Goal: Complete application form

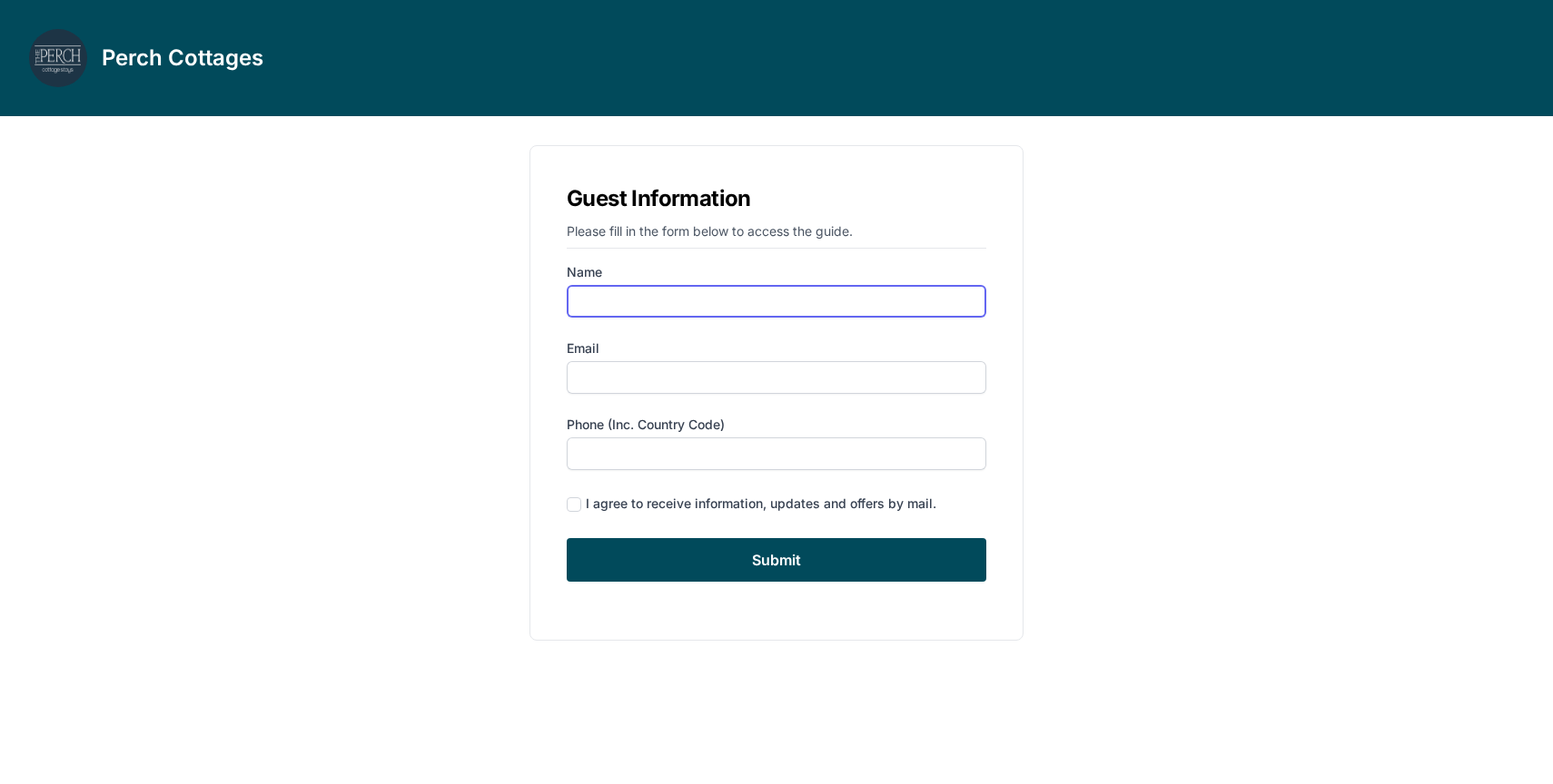
click at [588, 306] on input "Name" at bounding box center [776, 301] width 420 height 33
type input "[PERSON_NAME]"
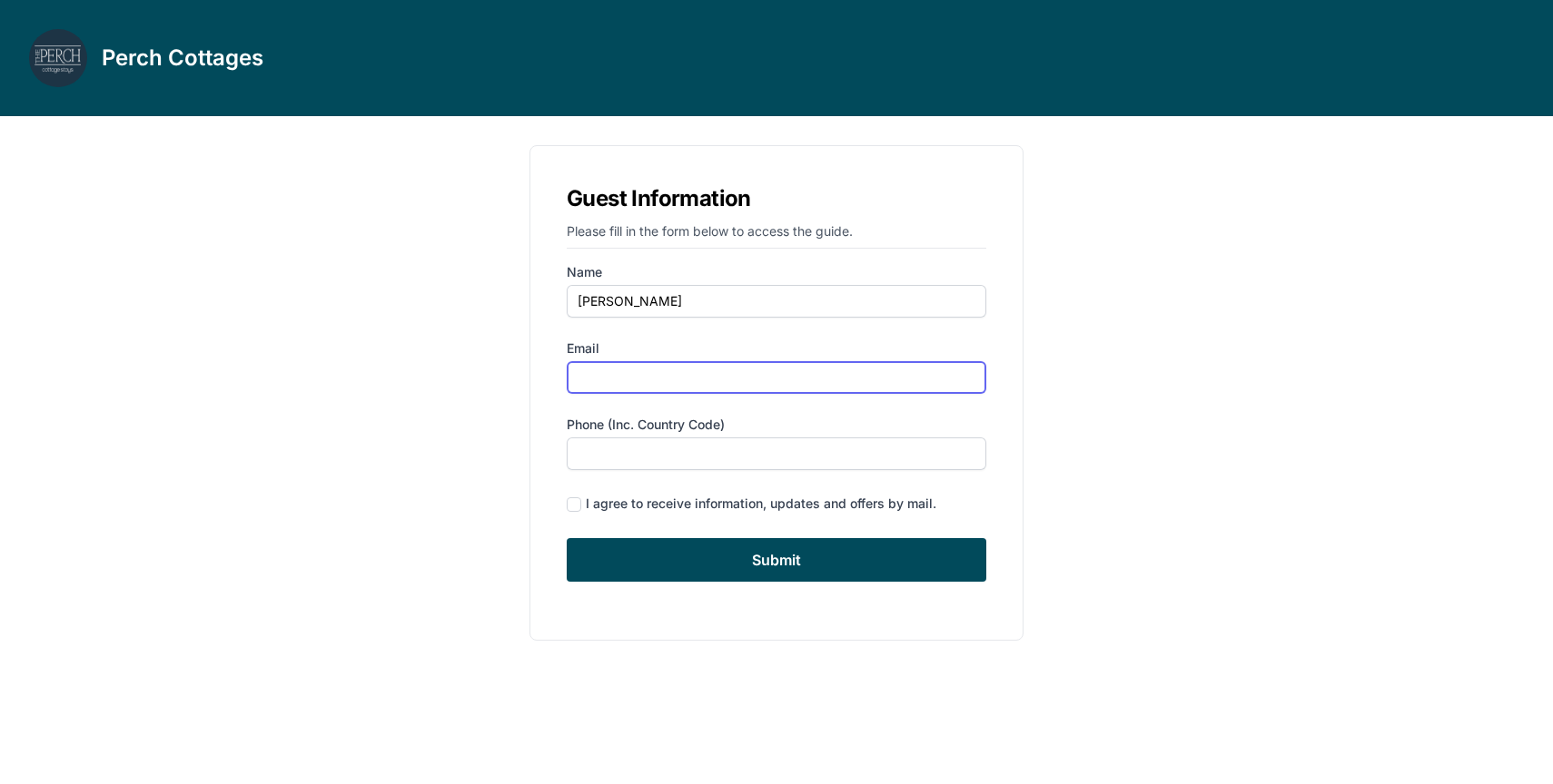
click at [574, 385] on input "Email" at bounding box center [776, 377] width 420 height 33
type input "[EMAIL_ADDRESS][DOMAIN_NAME]"
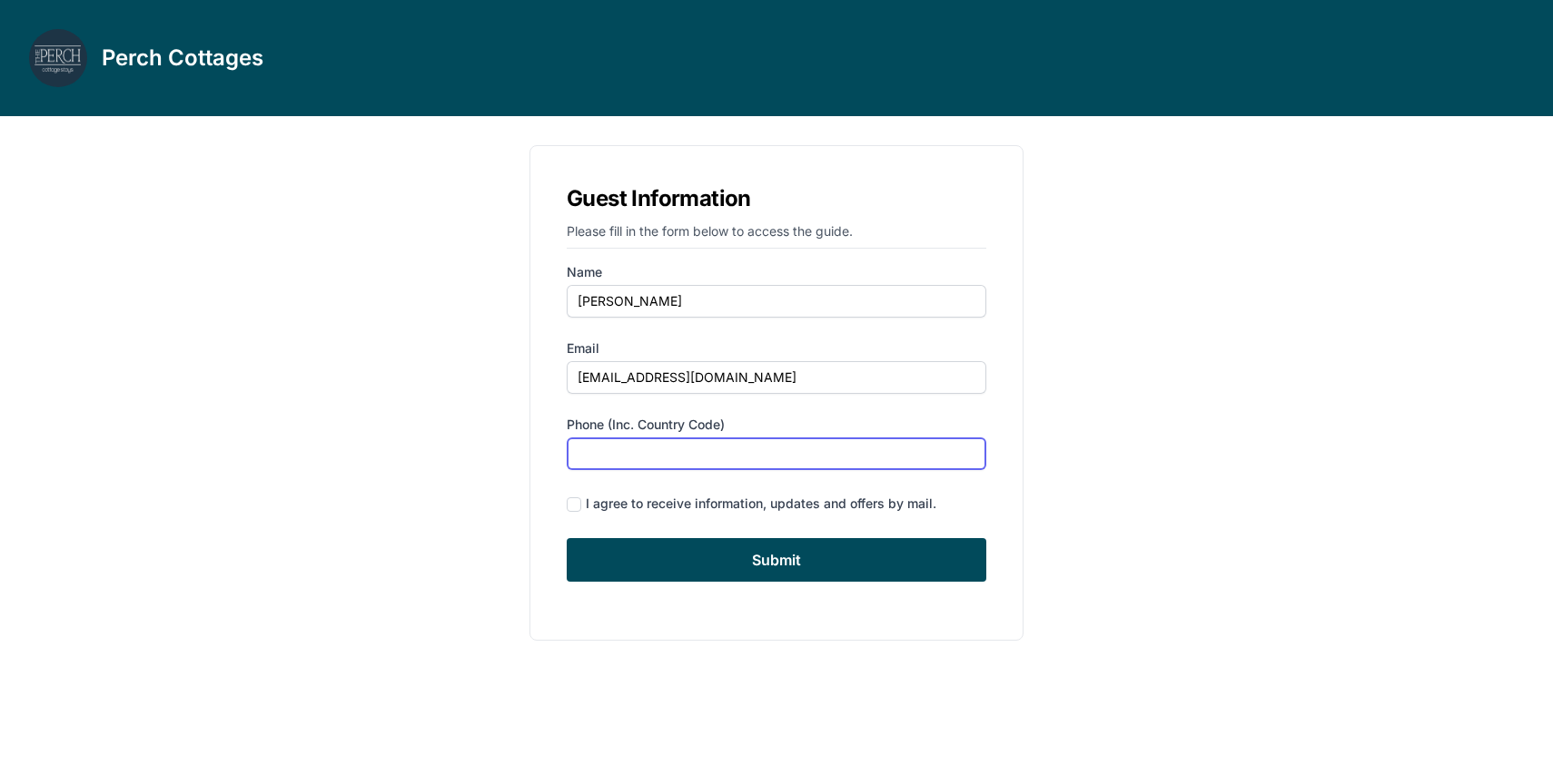
click at [583, 448] on input "Phone (inc. country code)" at bounding box center [776, 453] width 420 height 33
type input "5614549873"
click at [572, 505] on input "checkbox" at bounding box center [574, 505] width 15 height 15
checkbox input "true"
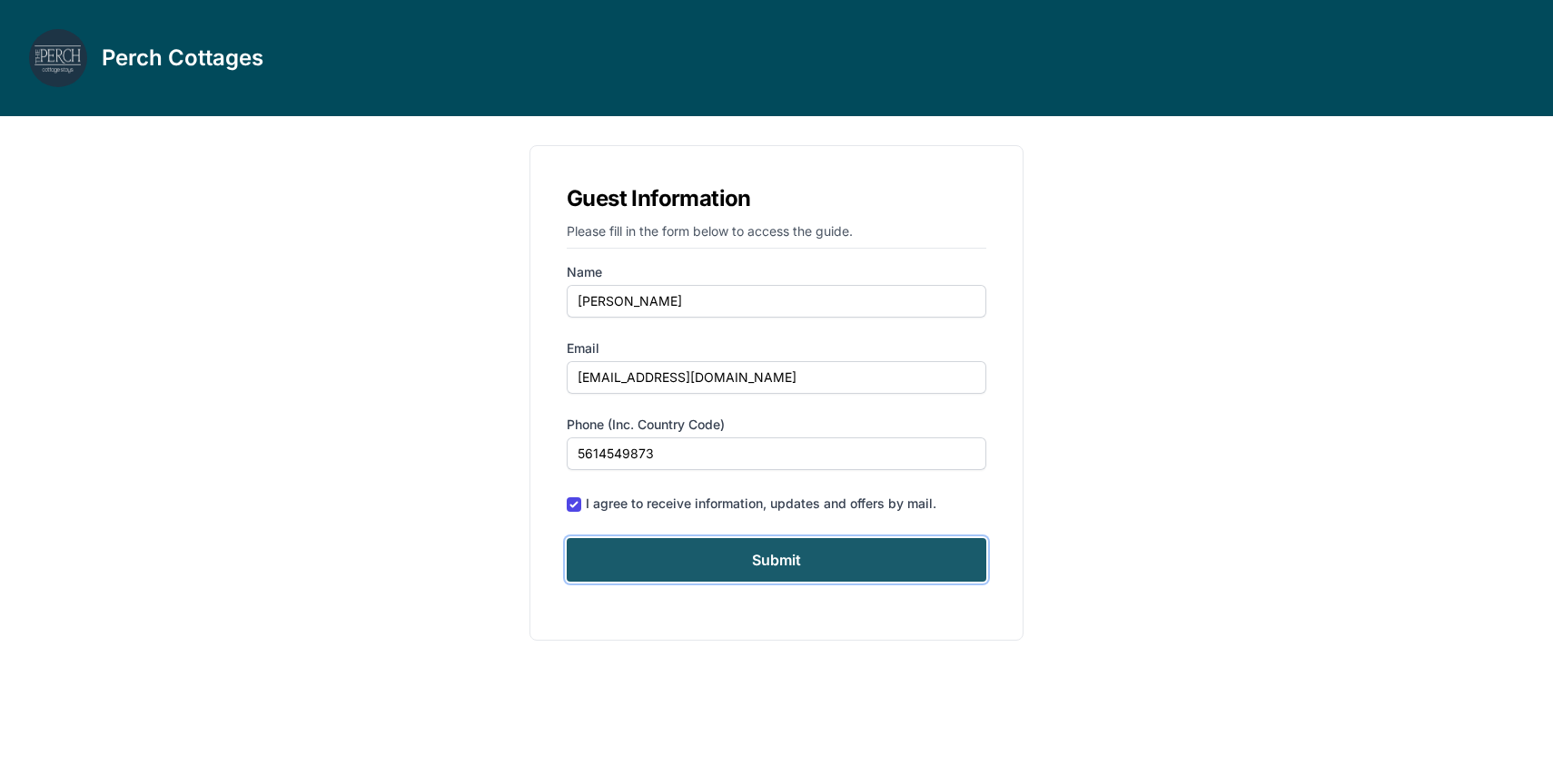
click at [618, 558] on input "Submit" at bounding box center [776, 560] width 420 height 43
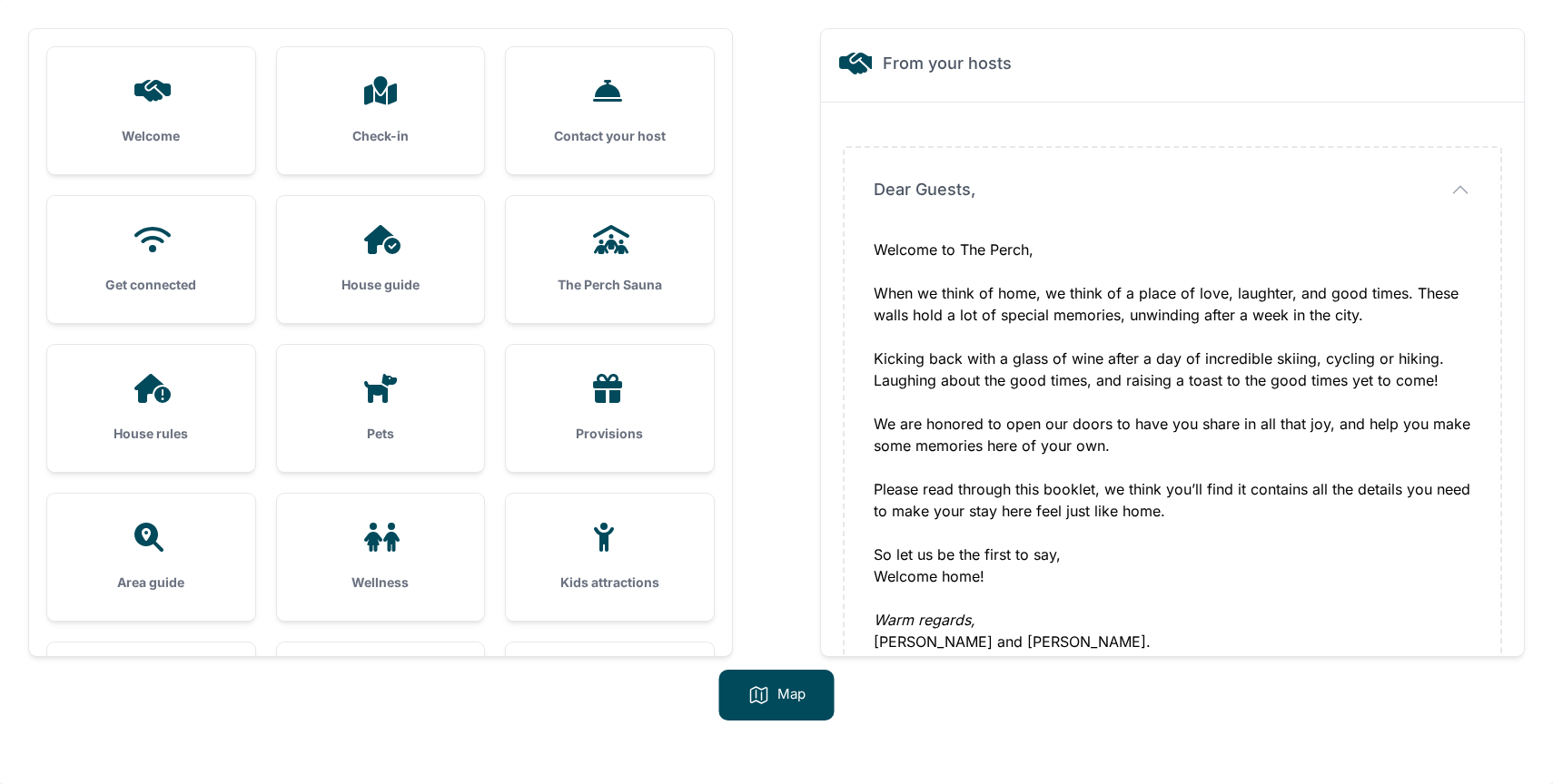
scroll to position [280, 0]
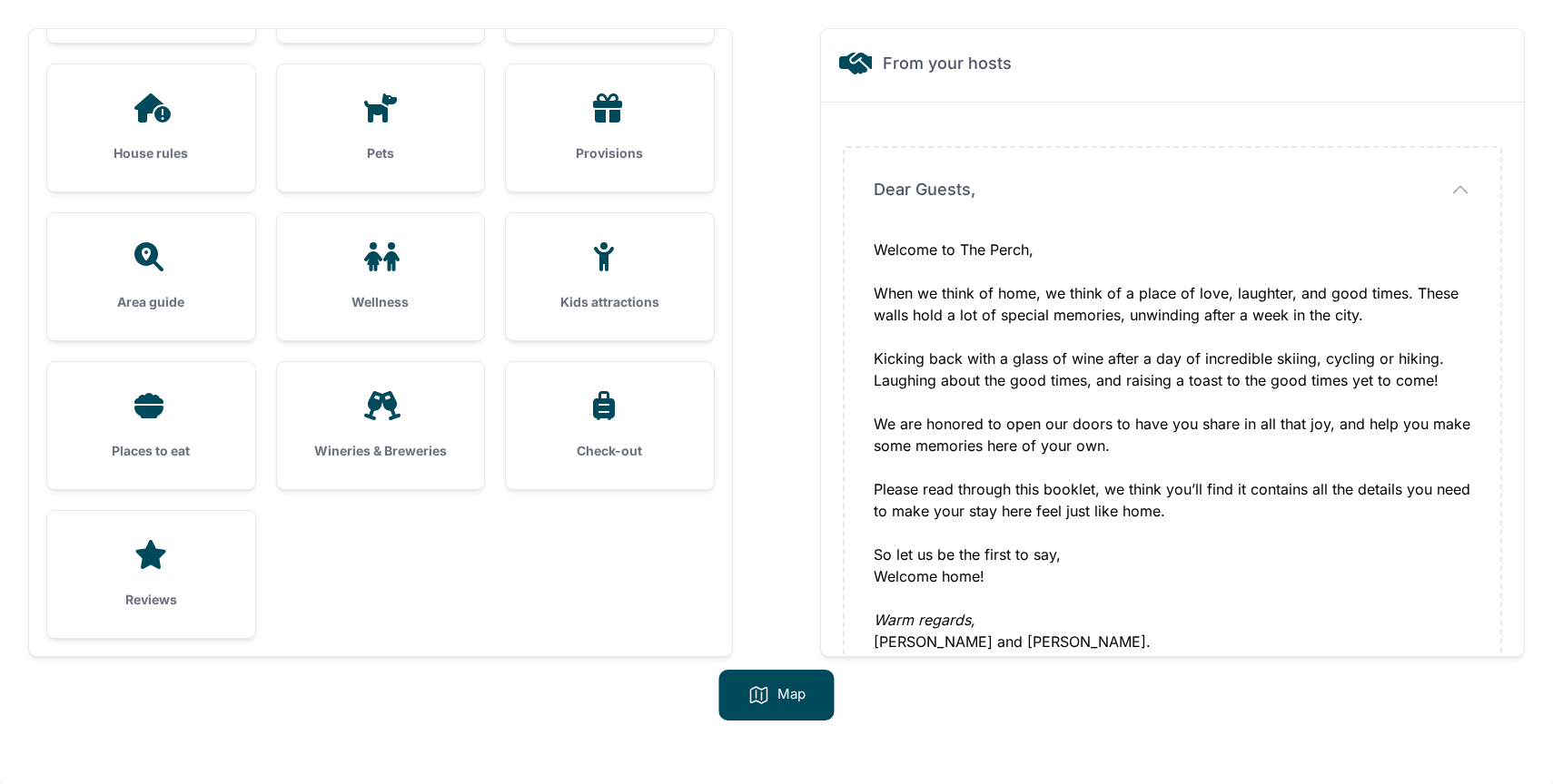
click at [379, 295] on h3 "Wellness" at bounding box center [381, 302] width 150 height 18
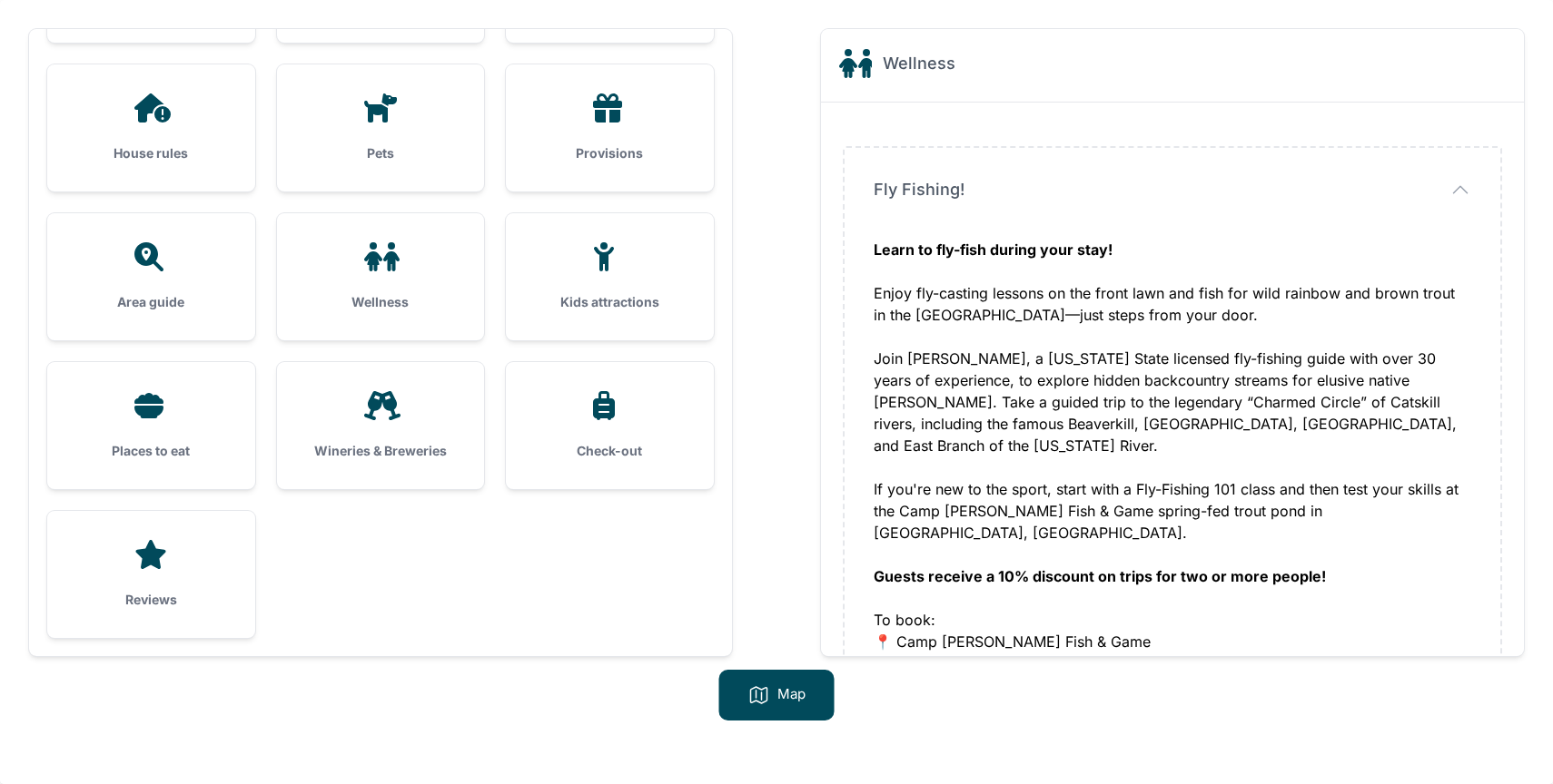
click at [363, 459] on h3 "Wineries & Breweries" at bounding box center [381, 451] width 150 height 18
click at [363, 430] on div "Wineries & Breweries" at bounding box center [380, 426] width 207 height 127
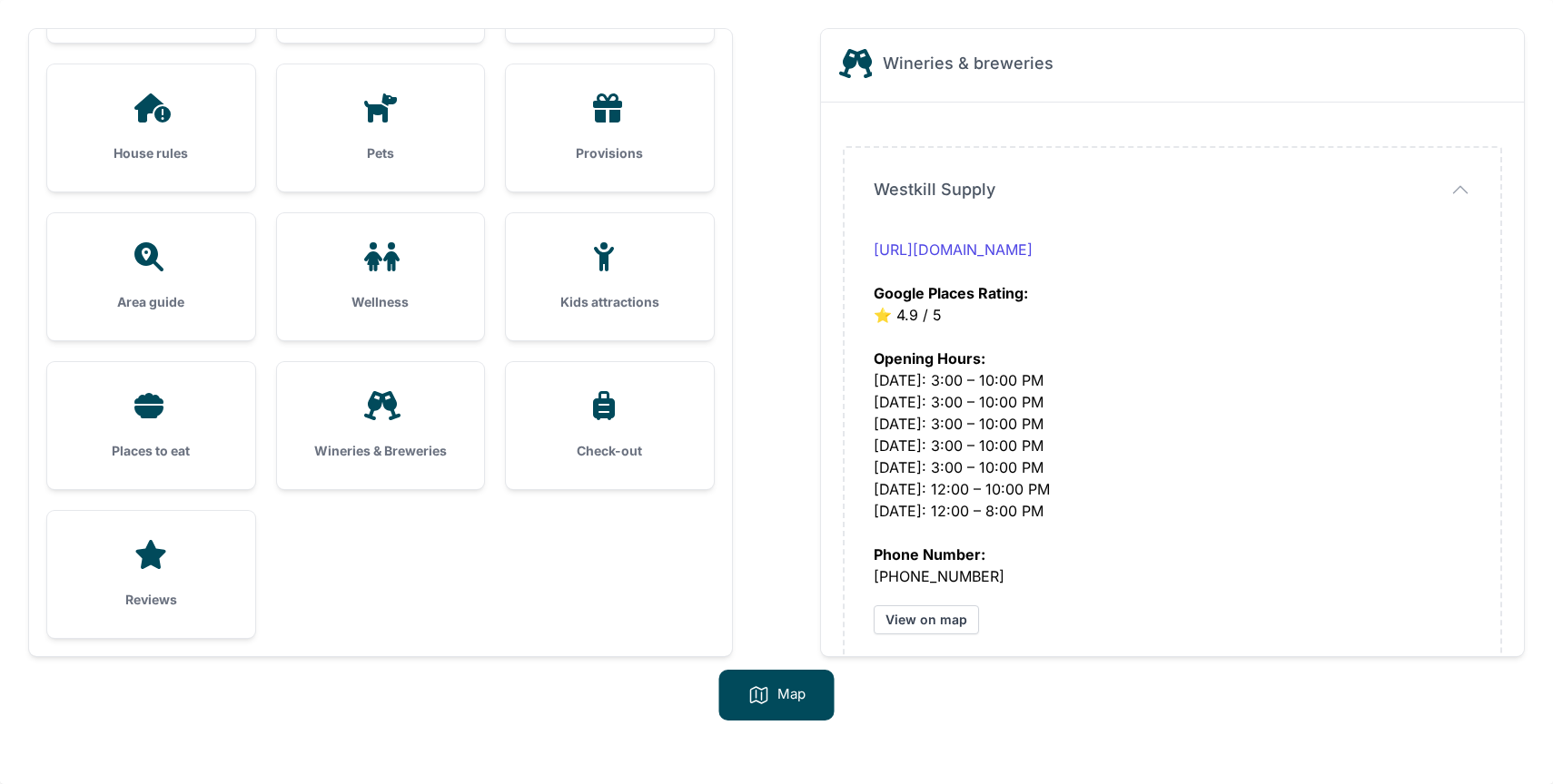
scroll to position [0, 0]
